Goal: Task Accomplishment & Management: Complete application form

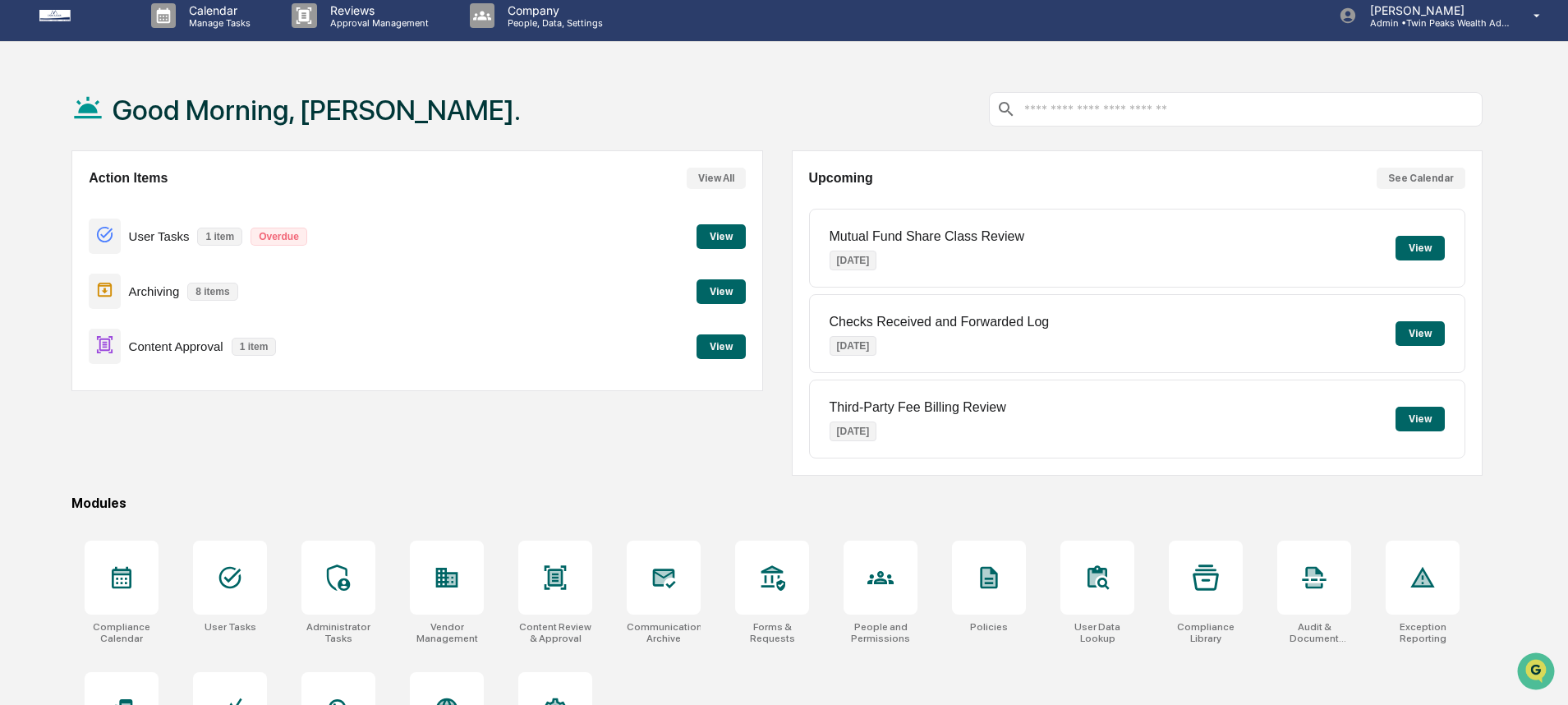
scroll to position [94, 0]
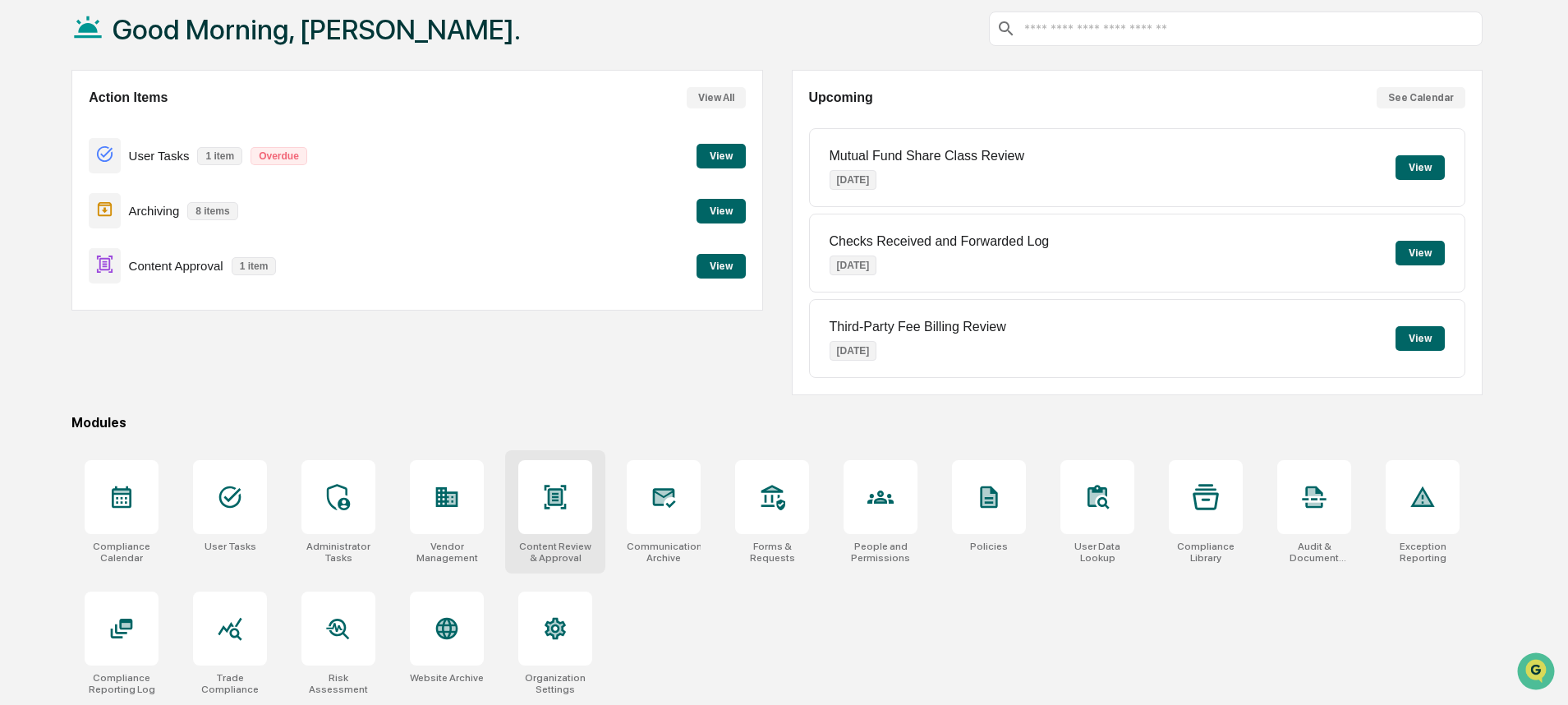
click at [537, 507] on div at bounding box center [555, 497] width 74 height 74
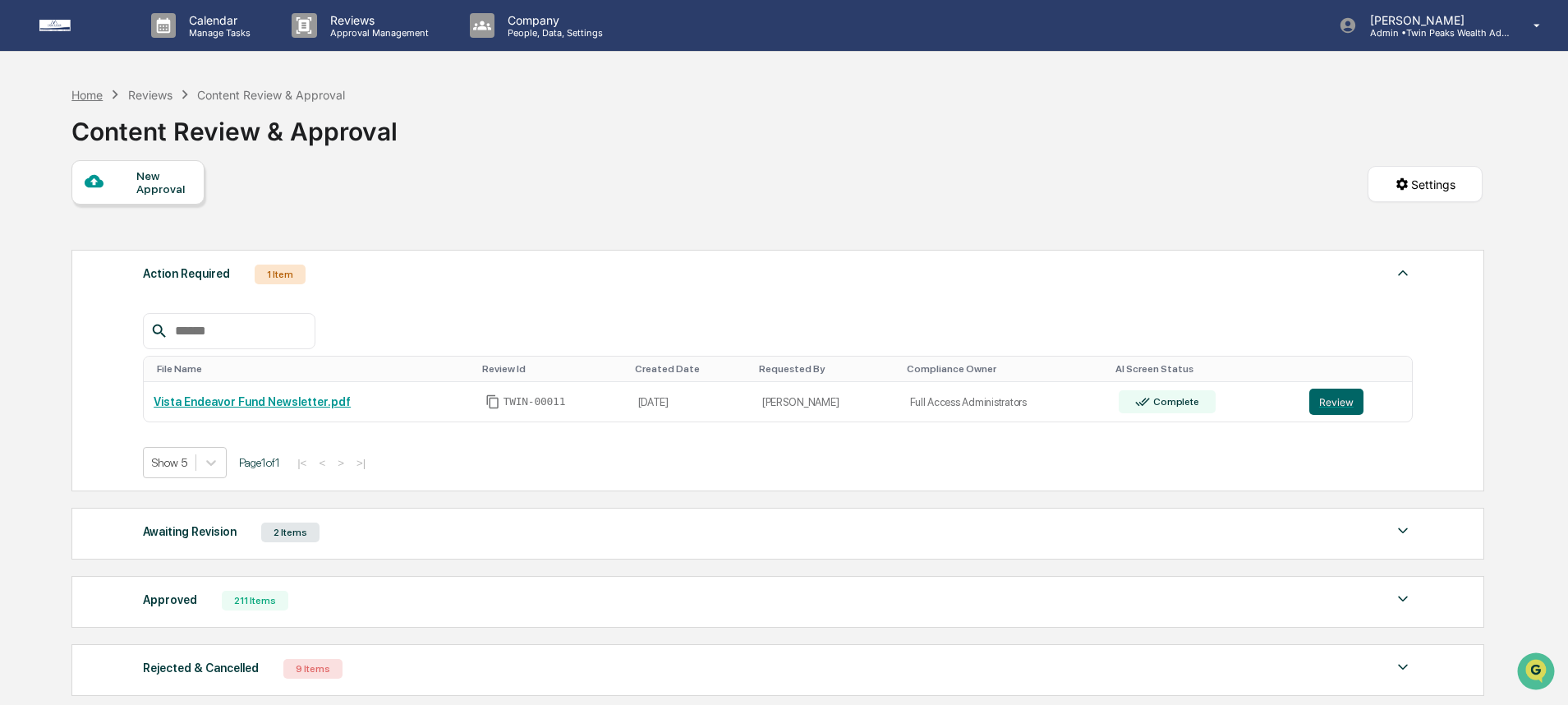
click at [95, 95] on div "Home" at bounding box center [87, 95] width 31 height 14
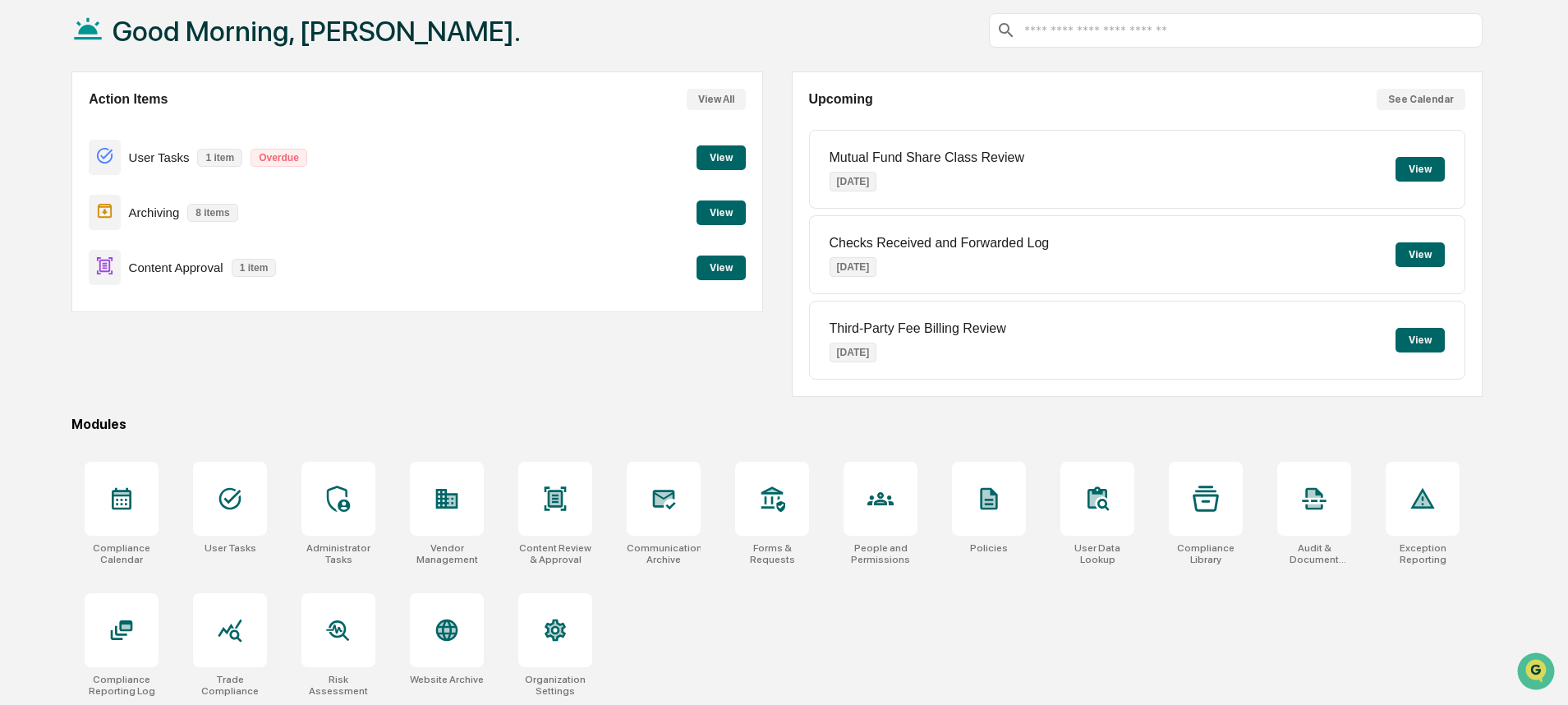
scroll to position [94, 0]
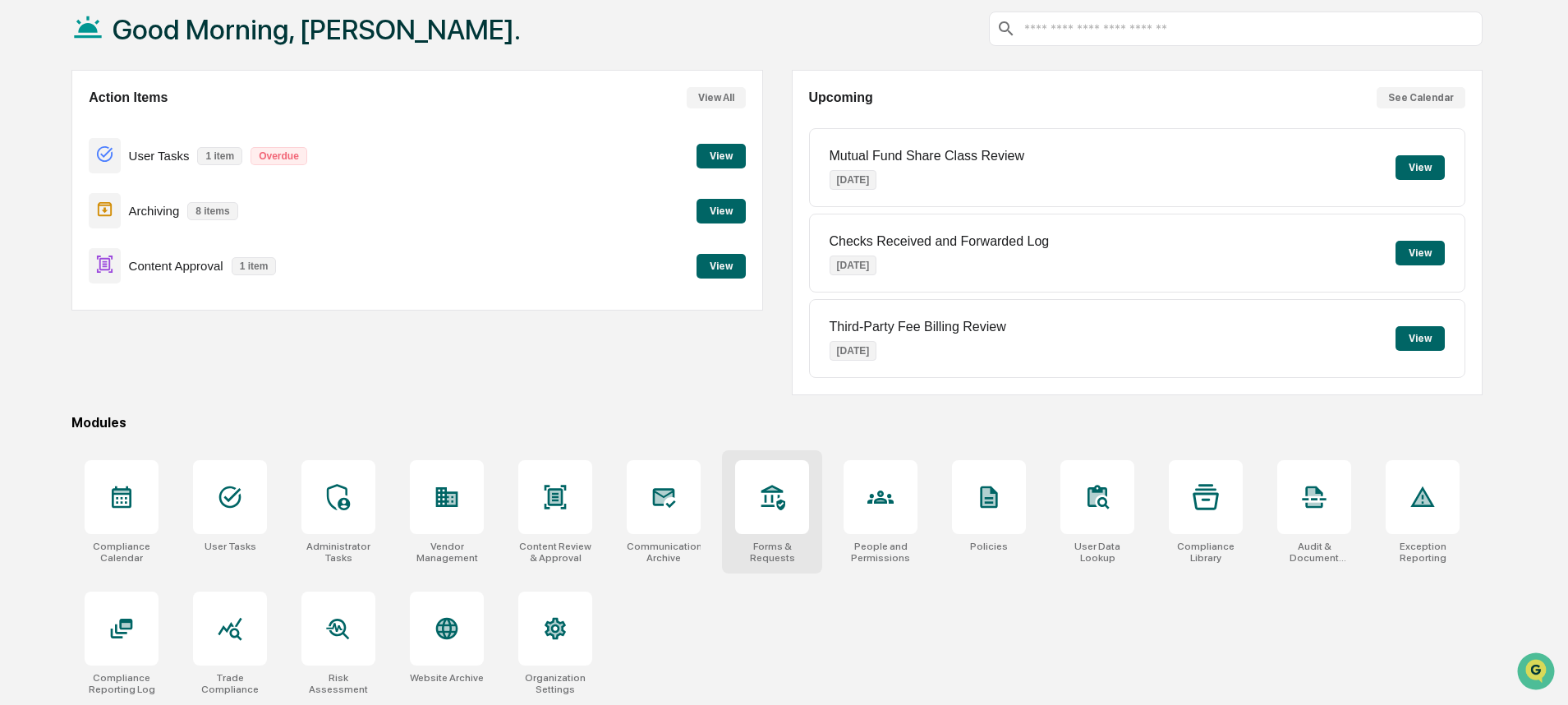
click at [796, 499] on div at bounding box center [772, 497] width 74 height 74
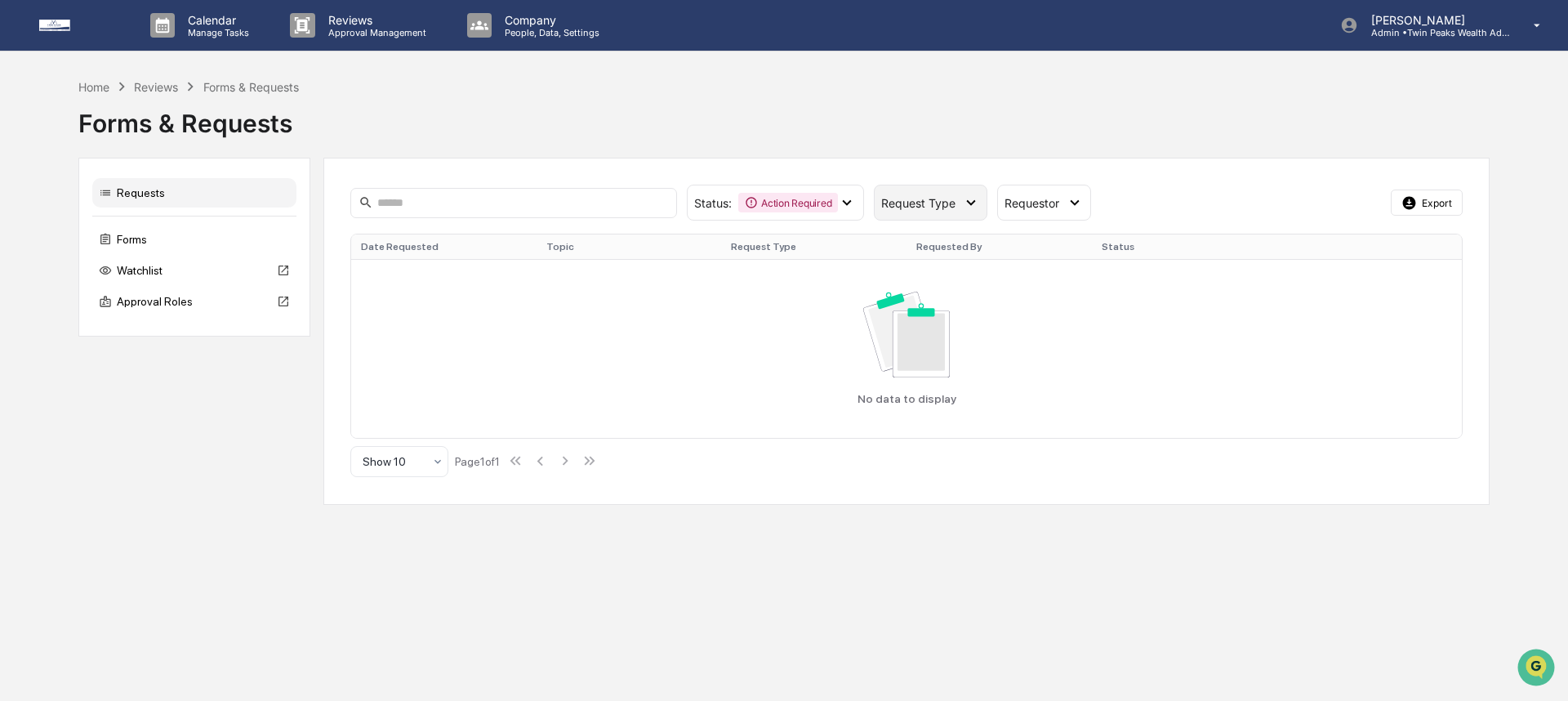
click at [913, 204] on span "Request Type" at bounding box center [918, 203] width 74 height 14
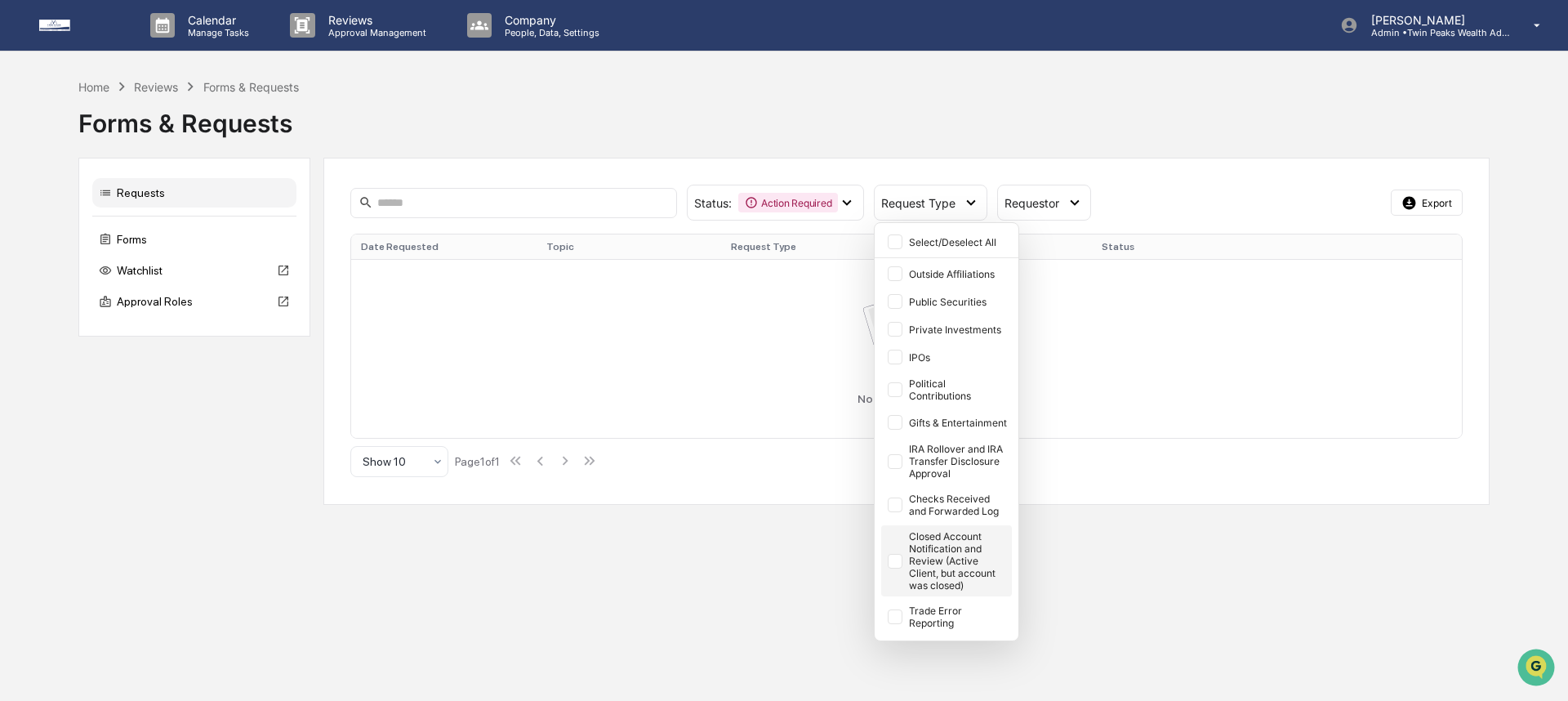
click at [940, 553] on div "Closed Account Notification and Review (Active Client, but account was closed)" at bounding box center [959, 560] width 99 height 61
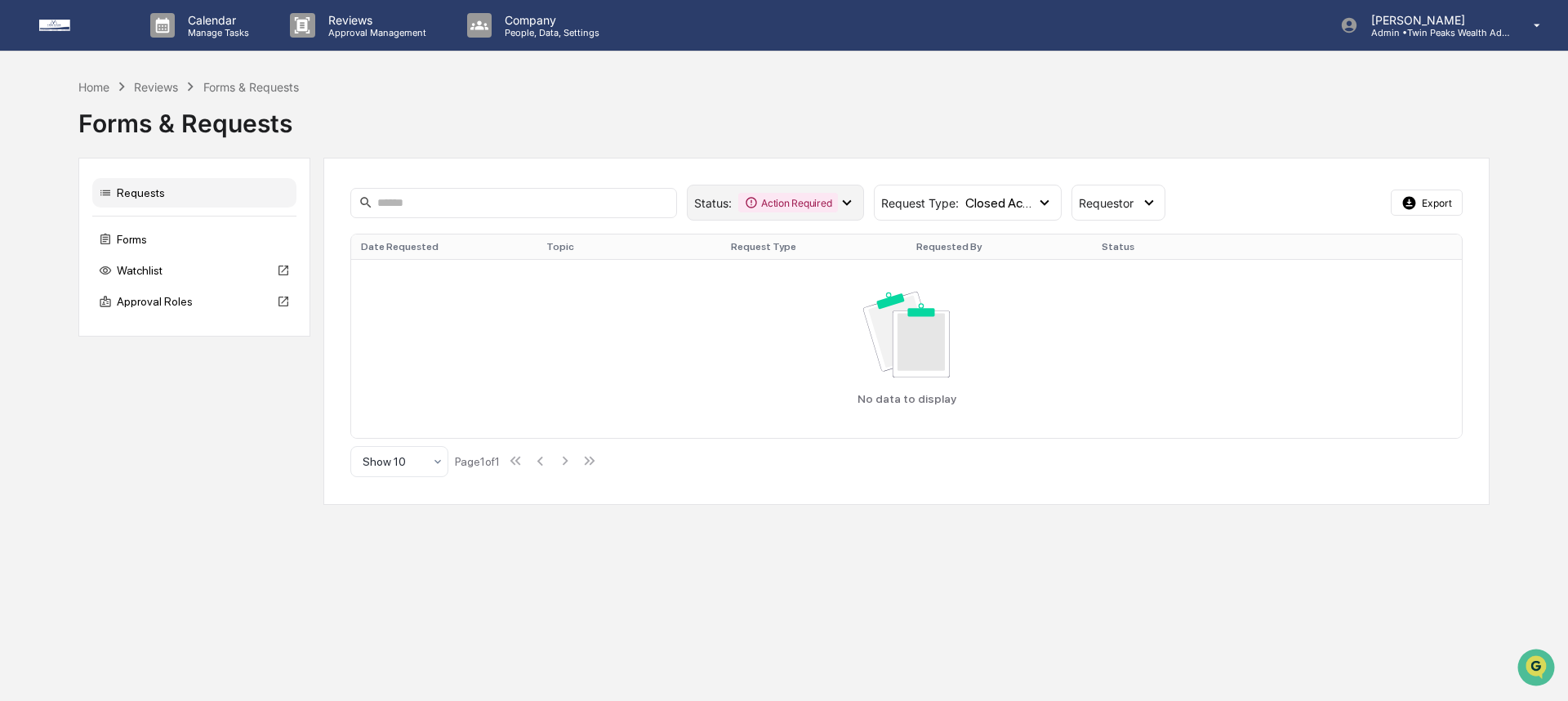
click at [825, 213] on div "Status : Action Required" at bounding box center [775, 202] width 177 height 36
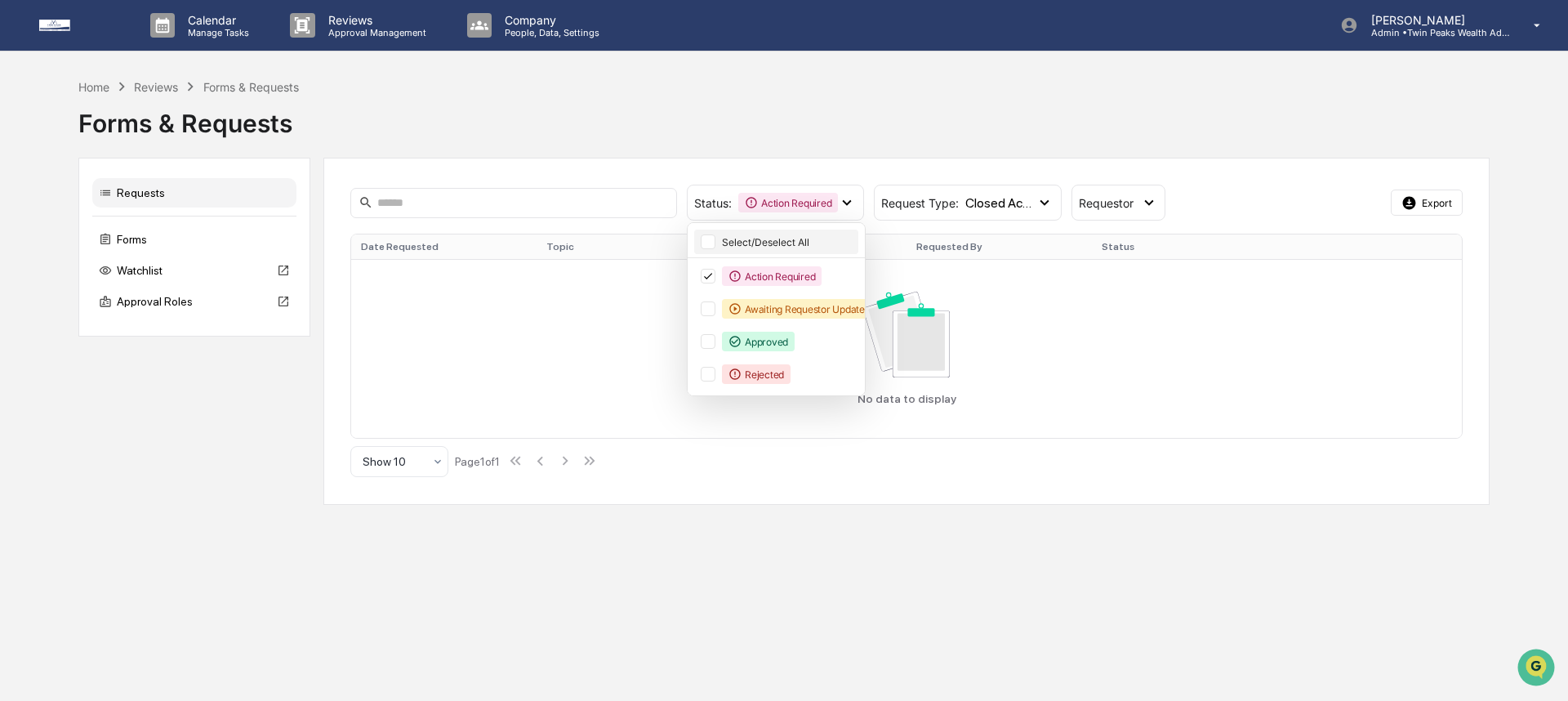
click at [741, 241] on div "Select/Deselect All" at bounding box center [789, 242] width 133 height 12
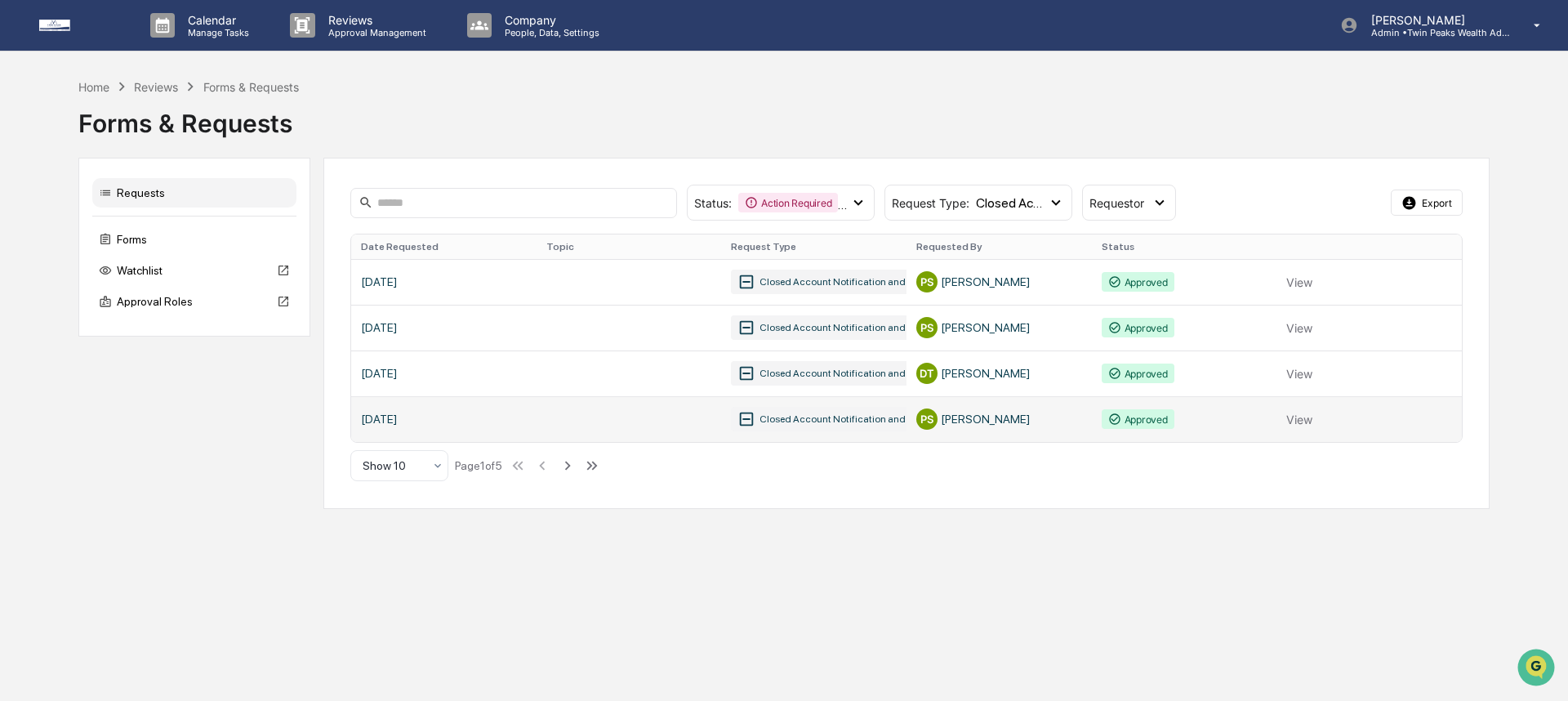
click at [595, 419] on link at bounding box center [907, 419] width 1111 height 46
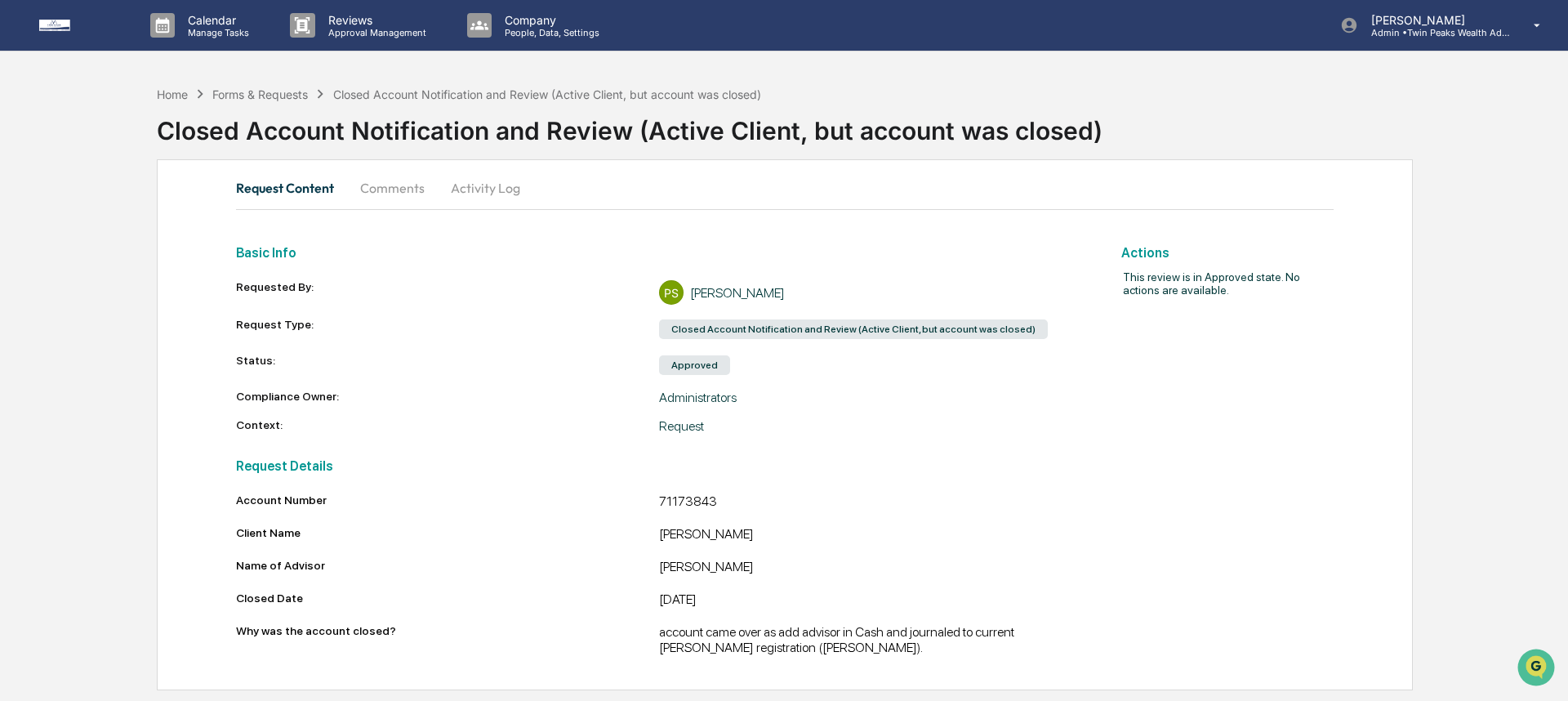
click at [798, 528] on div "Khoi Pham" at bounding box center [871, 536] width 423 height 19
click at [283, 94] on div "Forms & Requests" at bounding box center [260, 94] width 96 height 14
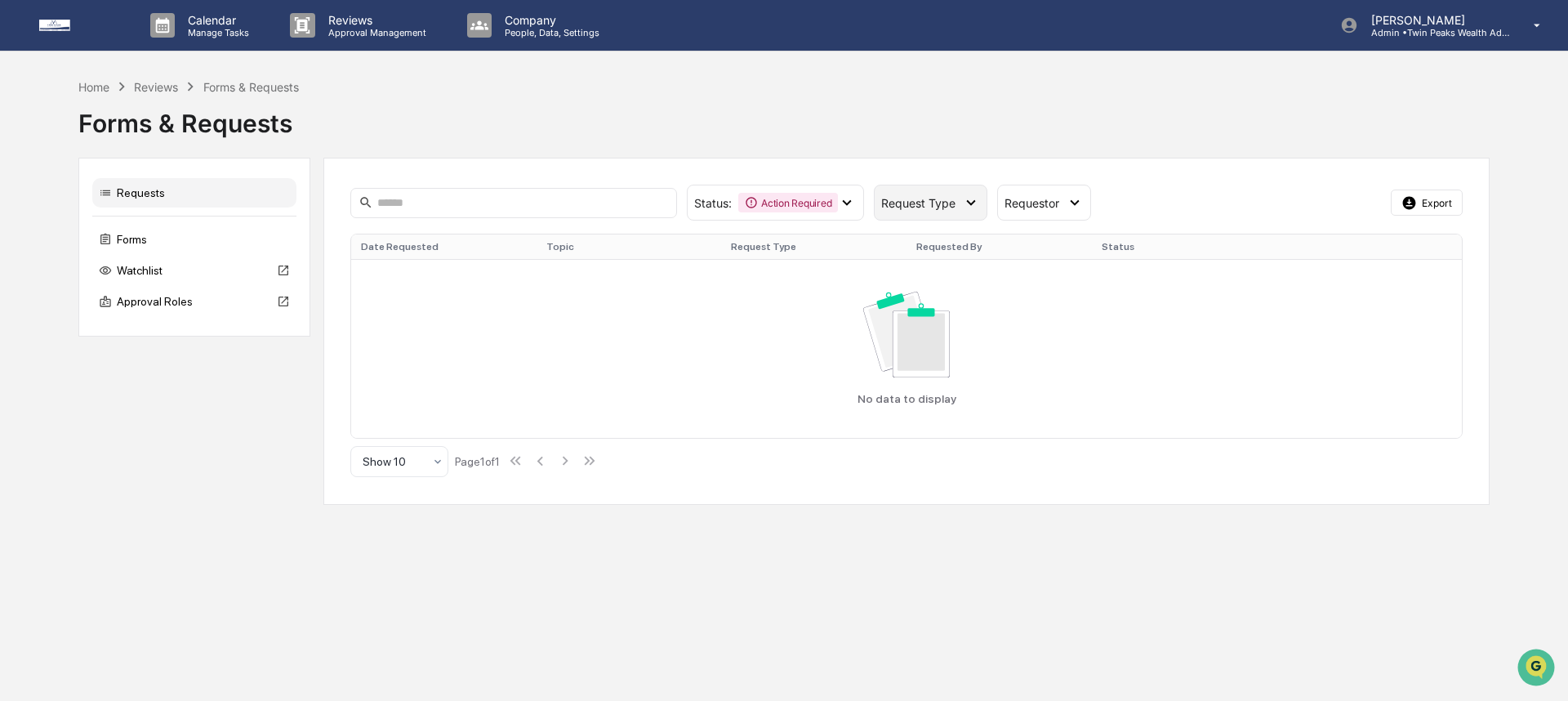
click at [925, 204] on span "Request Type" at bounding box center [918, 203] width 74 height 14
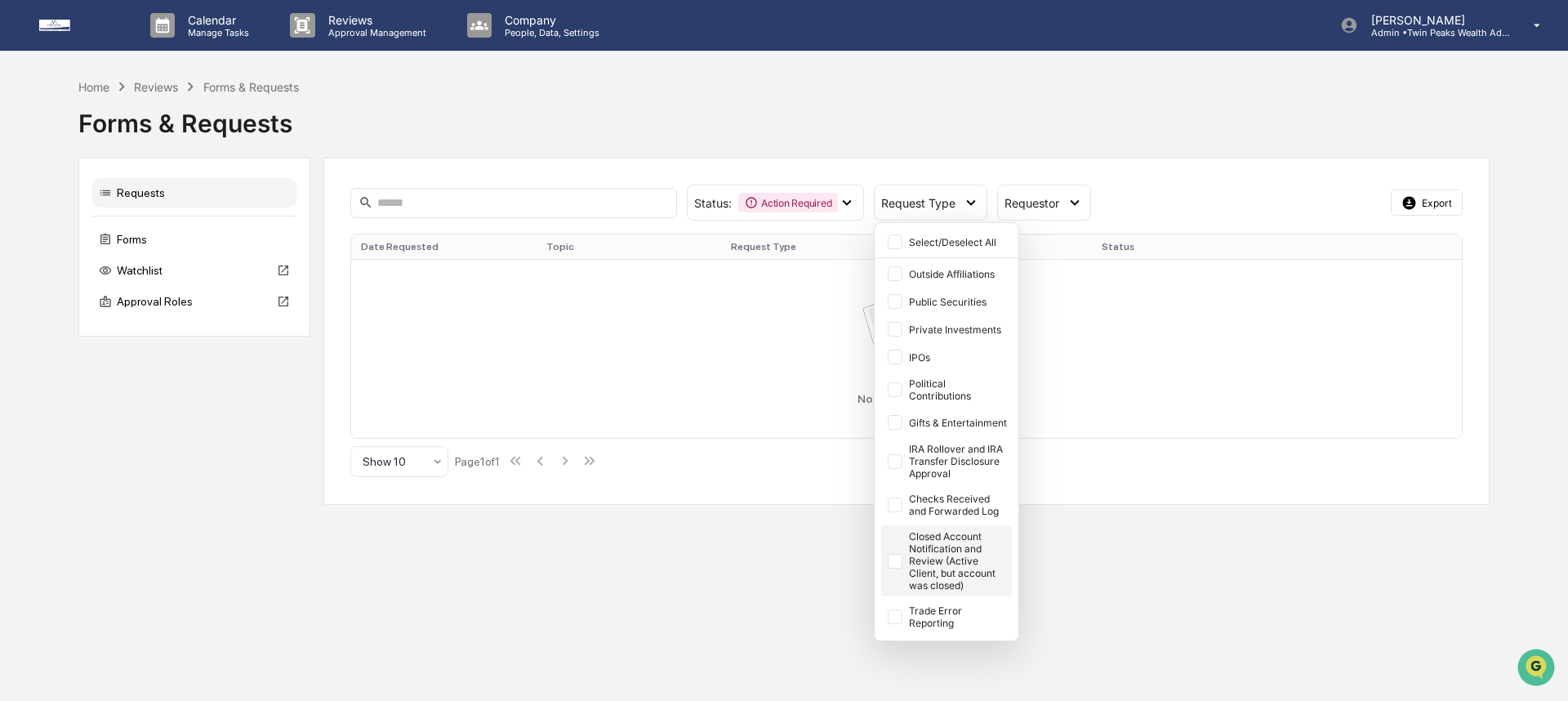
click at [951, 559] on div "Closed Account Notification and Review (Active Client, but account was closed)" at bounding box center [959, 560] width 99 height 61
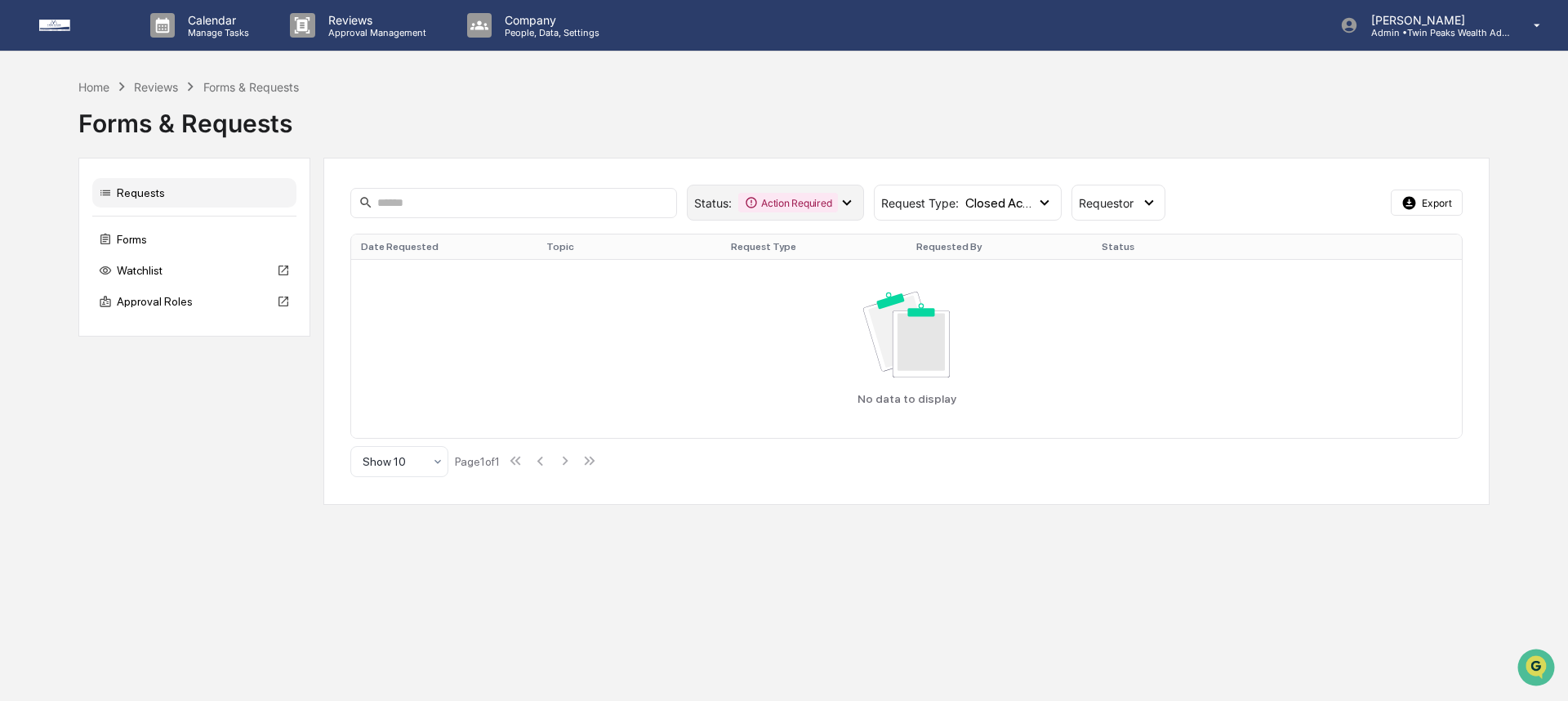
click at [800, 195] on div "Action Required" at bounding box center [787, 202] width 99 height 19
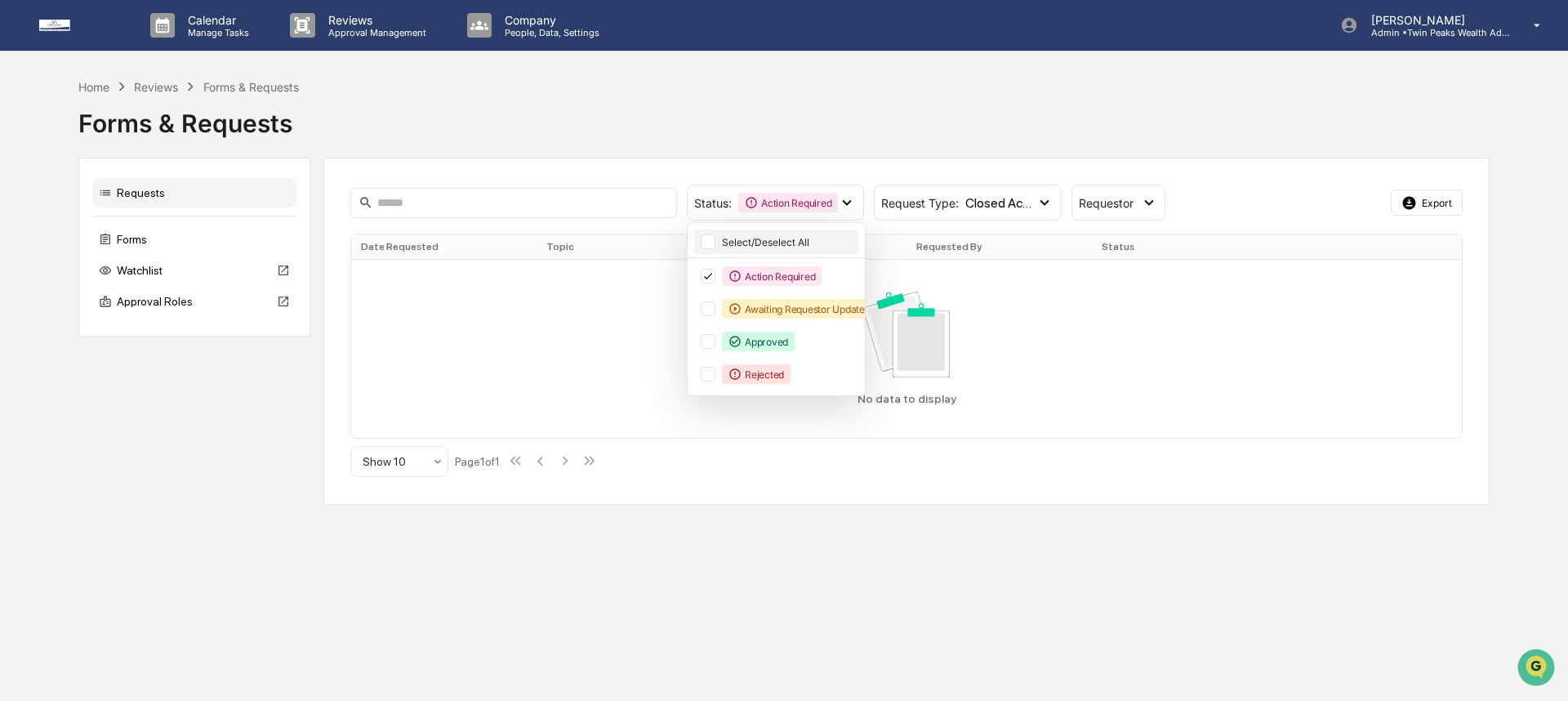
click at [788, 243] on div "Select/Deselect All" at bounding box center [789, 242] width 133 height 12
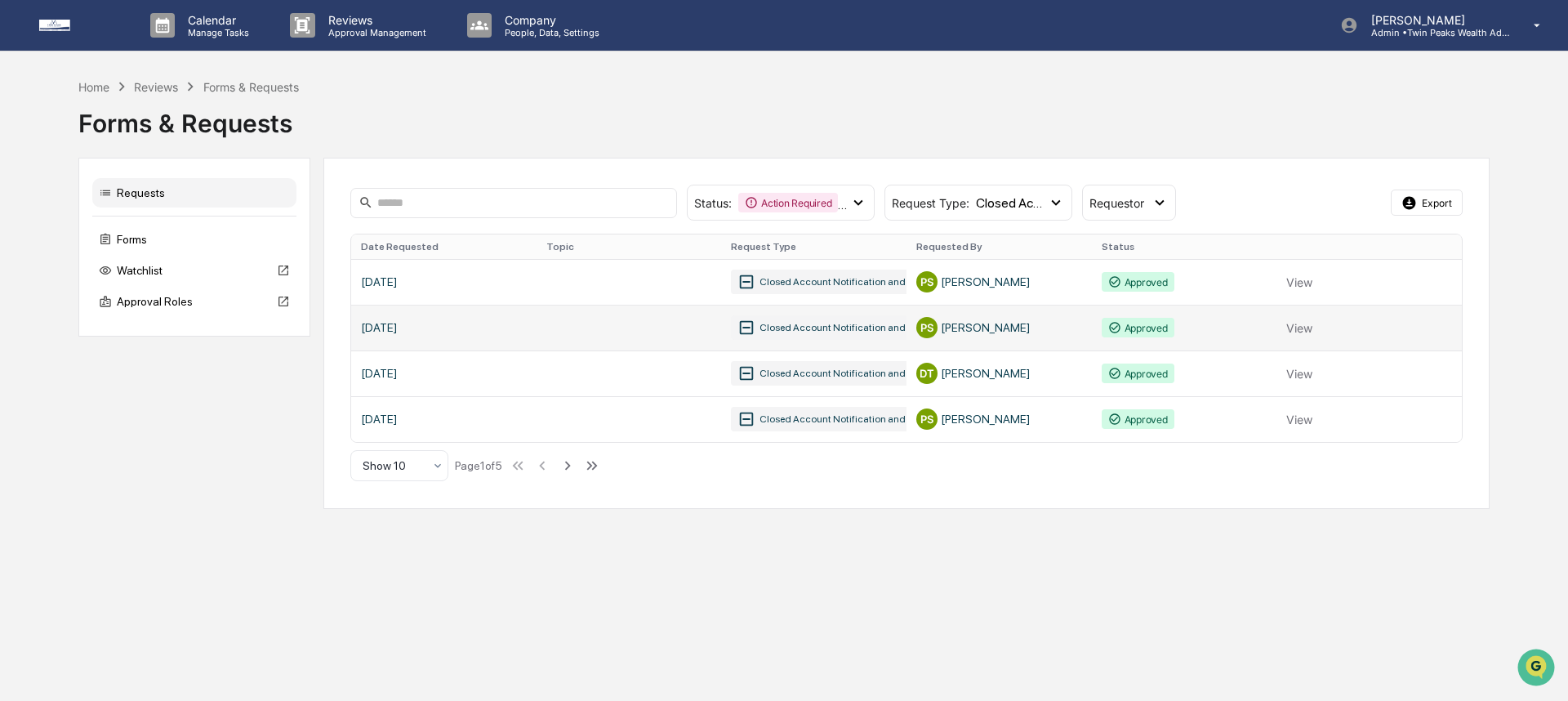
click at [461, 312] on link at bounding box center [907, 328] width 1111 height 46
